Goal: Information Seeking & Learning: Learn about a topic

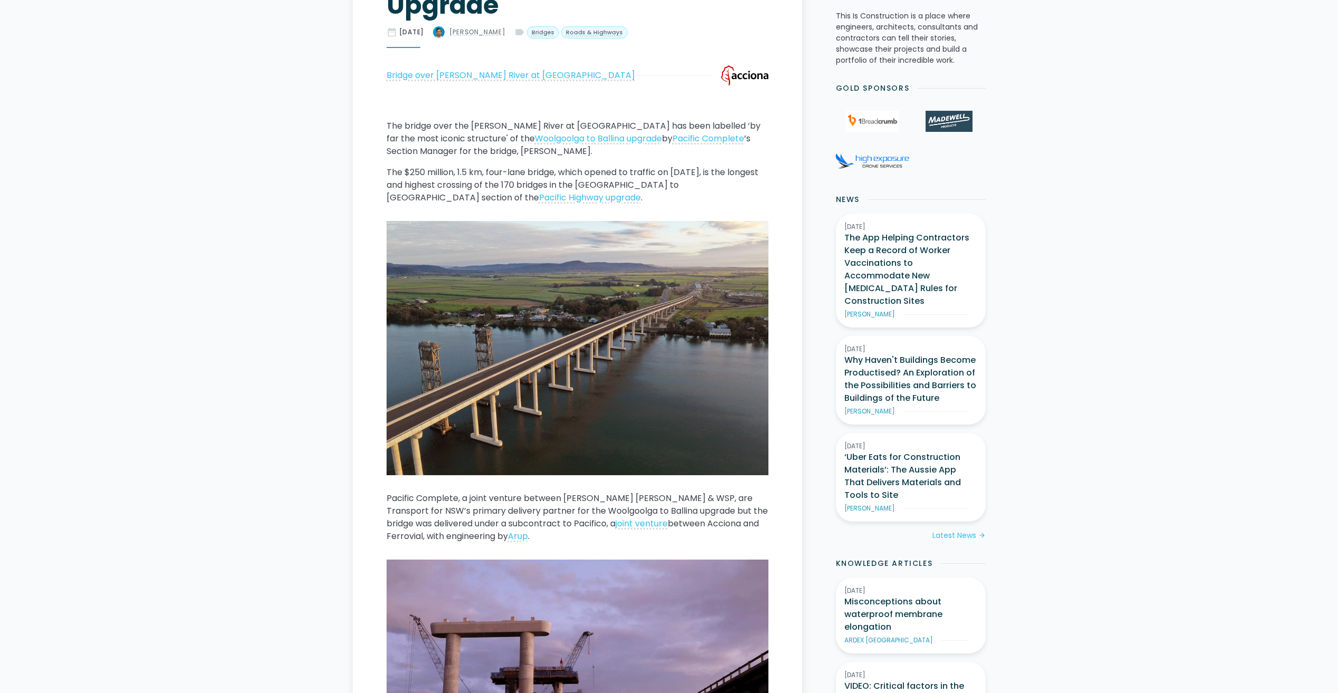
scroll to position [477, 0]
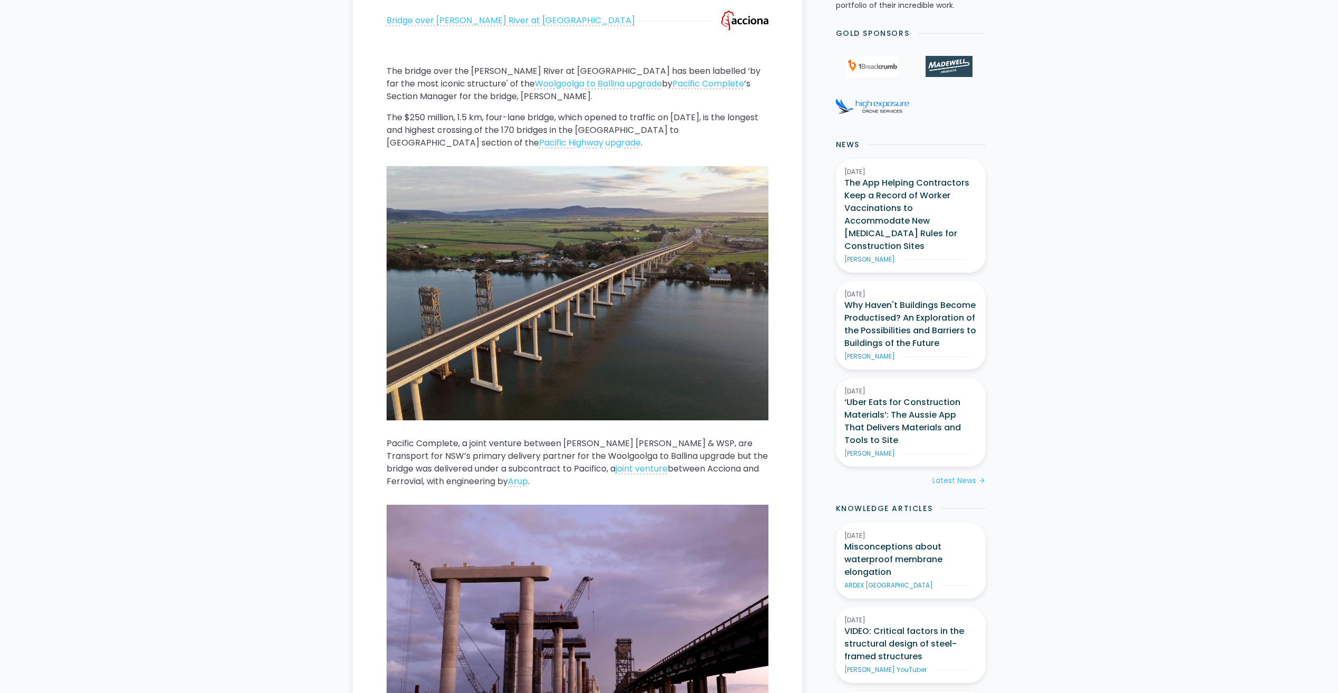
click at [488, 219] on img at bounding box center [578, 293] width 382 height 254
click at [492, 202] on img at bounding box center [578, 293] width 382 height 254
click at [578, 444] on p "Pacific Complete, a joint venture between [PERSON_NAME] [PERSON_NAME] & WSP, ar…" at bounding box center [578, 462] width 382 height 51
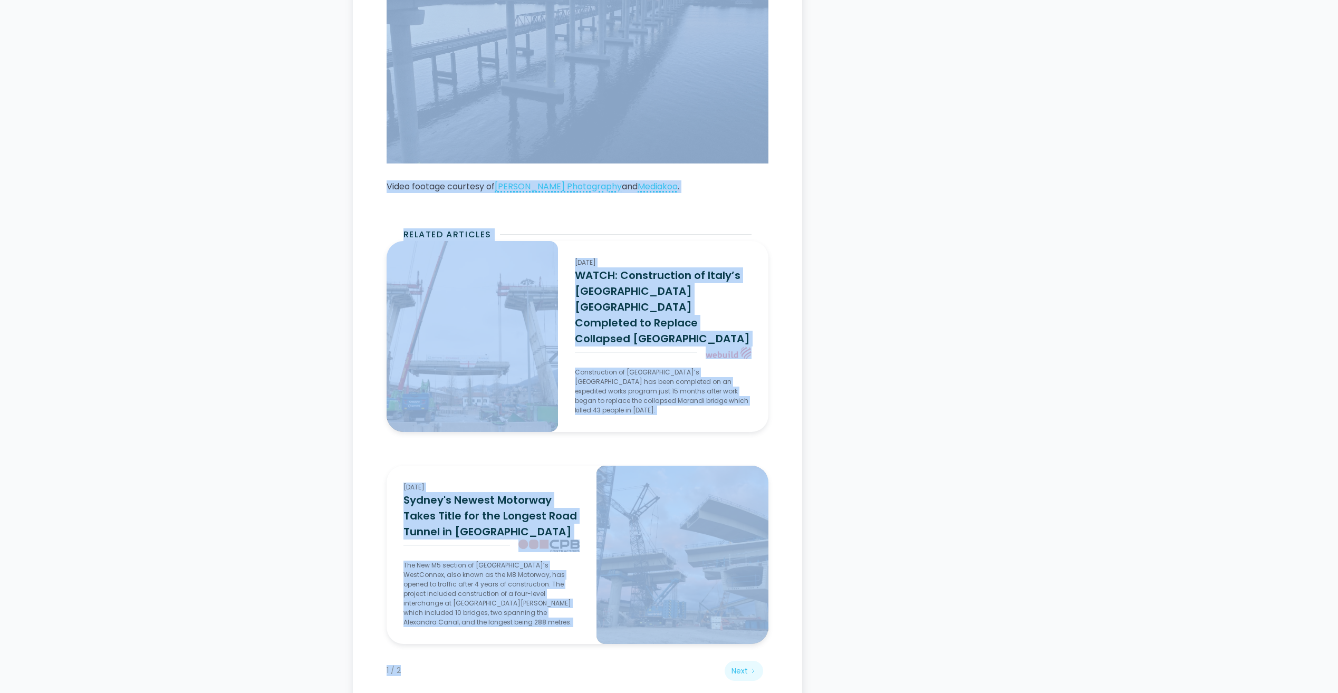
scroll to position [7088, 0]
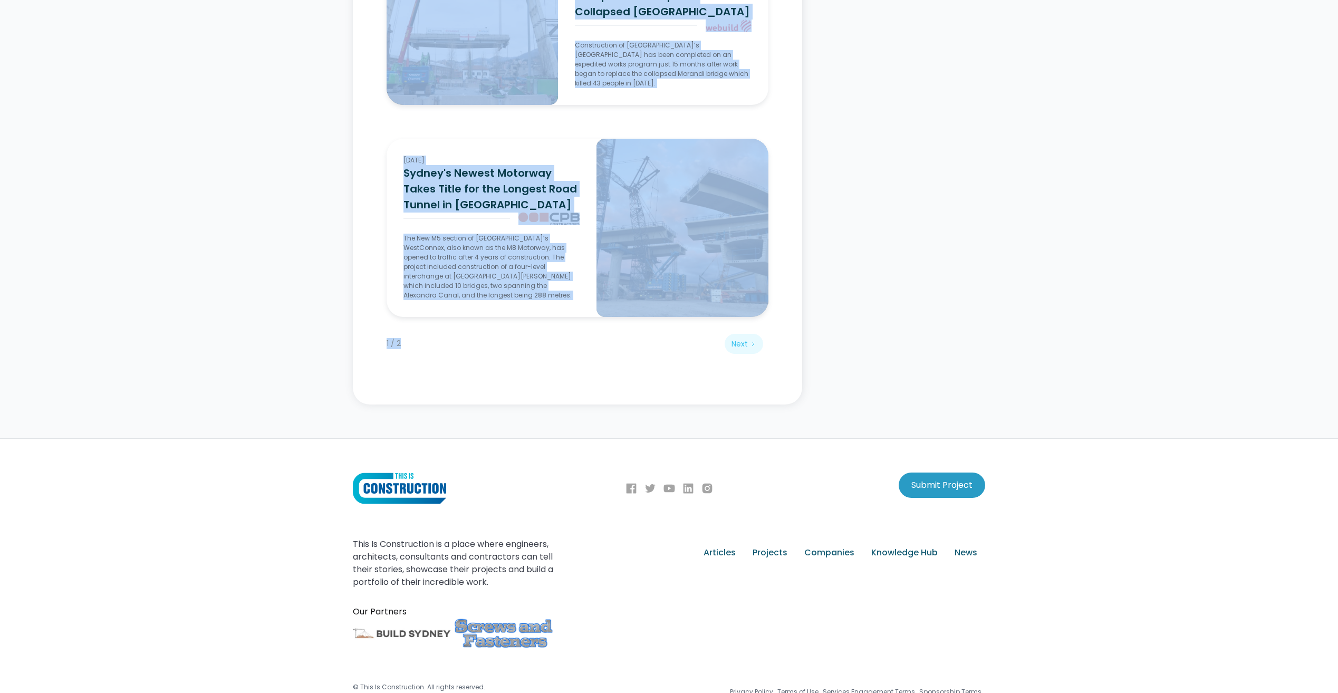
drag, startPoint x: 391, startPoint y: 358, endPoint x: 710, endPoint y: 295, distance: 324.7
copy main "Lor “Ipsu Dolors Ametconse” ad eli Seddoeiusm te Incidid Utlabor etdo_magna Ali…"
click at [641, 332] on div "Related Articles Innovation Technology Trends Innovation Technology [DATE] WATC…" at bounding box center [578, 139] width 382 height 463
